Goal: Find specific page/section: Find specific page/section

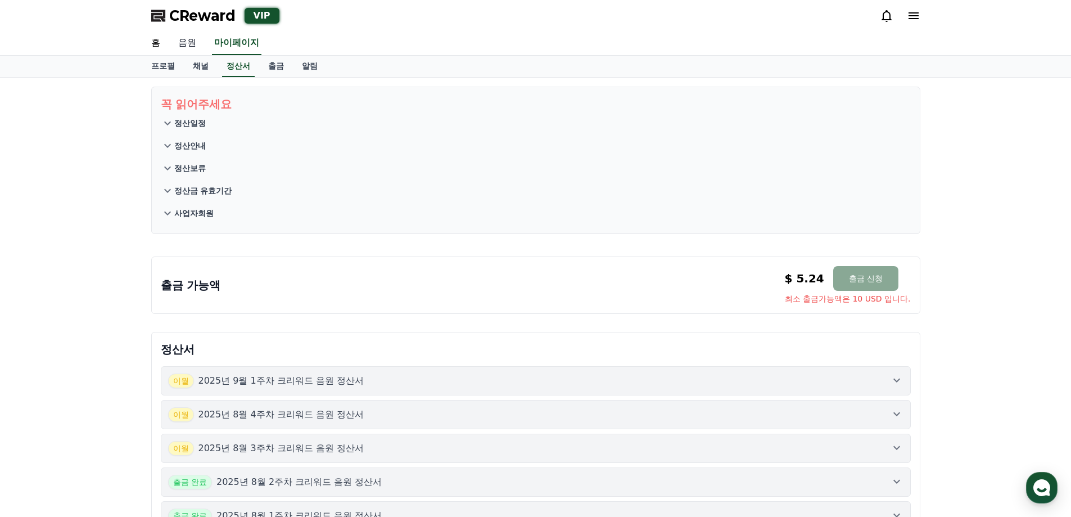
click at [181, 43] on link "음원" at bounding box center [187, 43] width 36 height 24
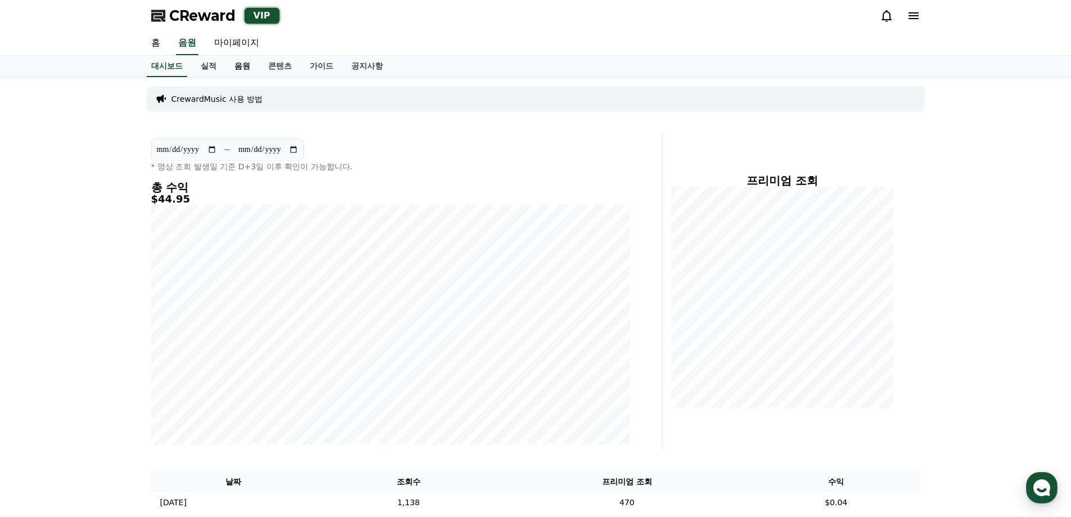
click at [246, 67] on link "음원" at bounding box center [243, 66] width 34 height 21
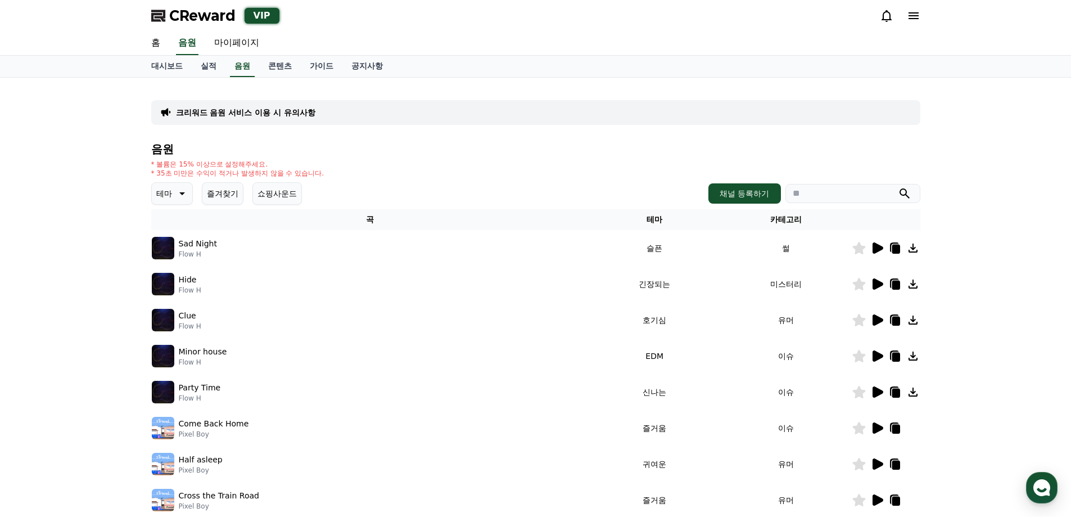
click at [235, 199] on button "즐겨찾기" at bounding box center [223, 193] width 42 height 22
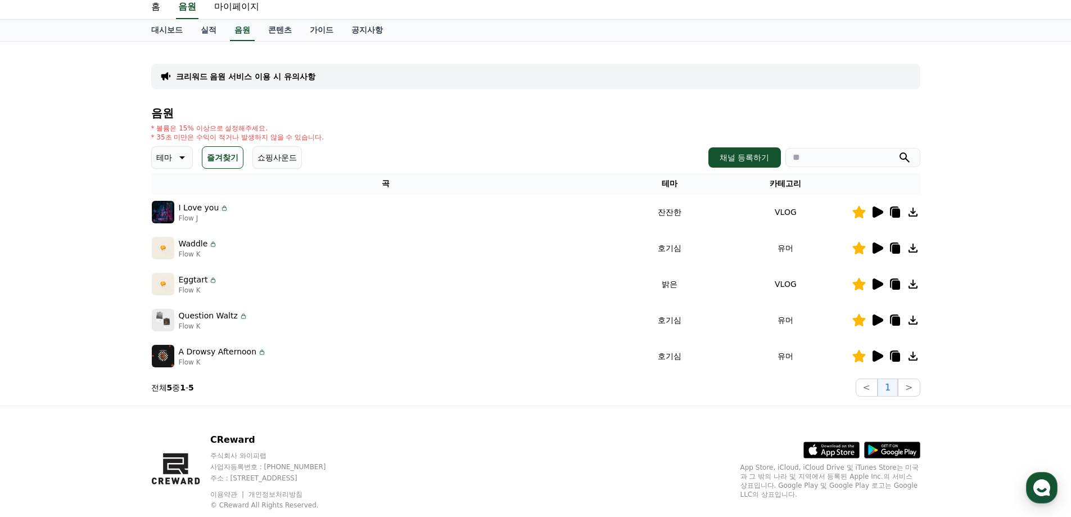
scroll to position [56, 0]
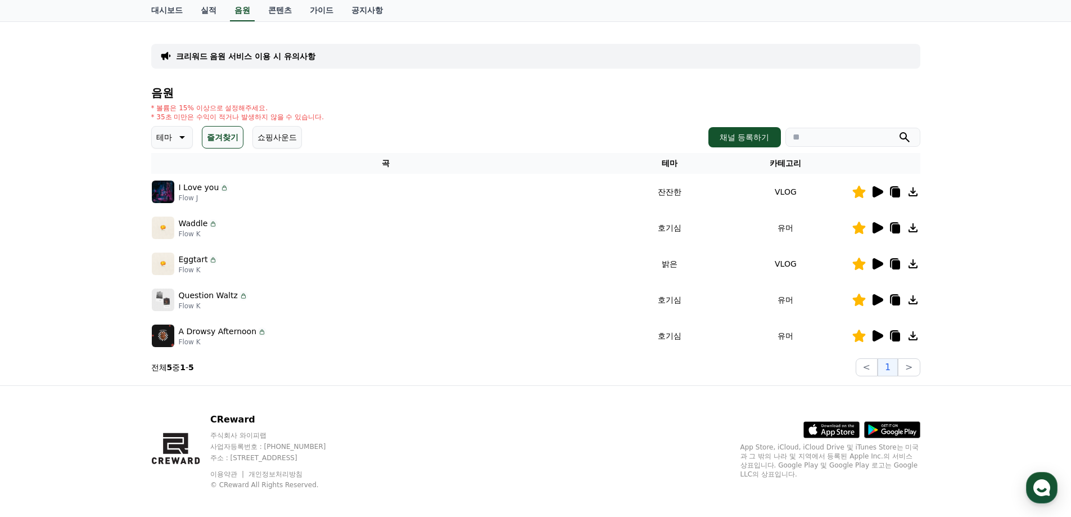
click at [882, 222] on icon at bounding box center [877, 227] width 13 height 13
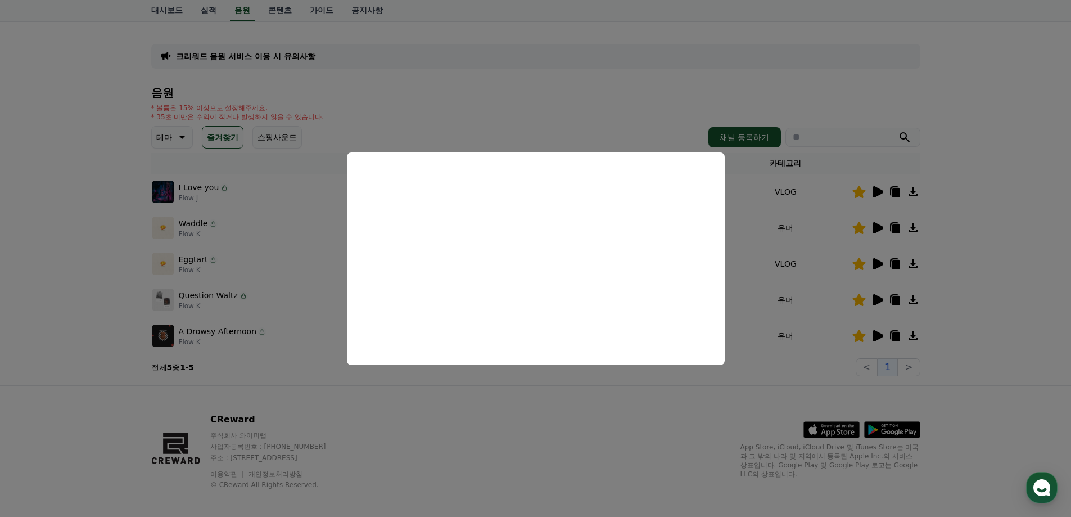
click at [29, 233] on button "close modal" at bounding box center [535, 258] width 1071 height 517
